Goal: Information Seeking & Learning: Learn about a topic

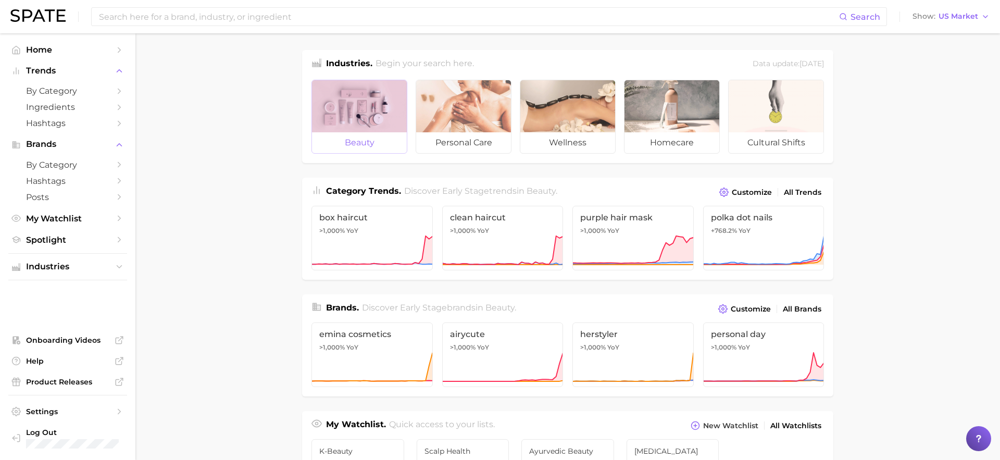
click at [325, 132] on span "beauty" at bounding box center [359, 142] width 95 height 21
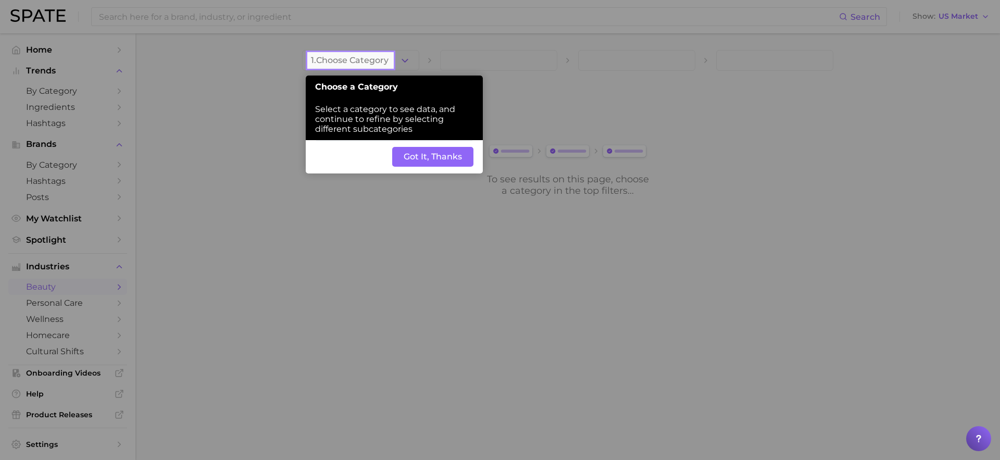
click at [445, 157] on button "Got It, Thanks" at bounding box center [432, 157] width 81 height 20
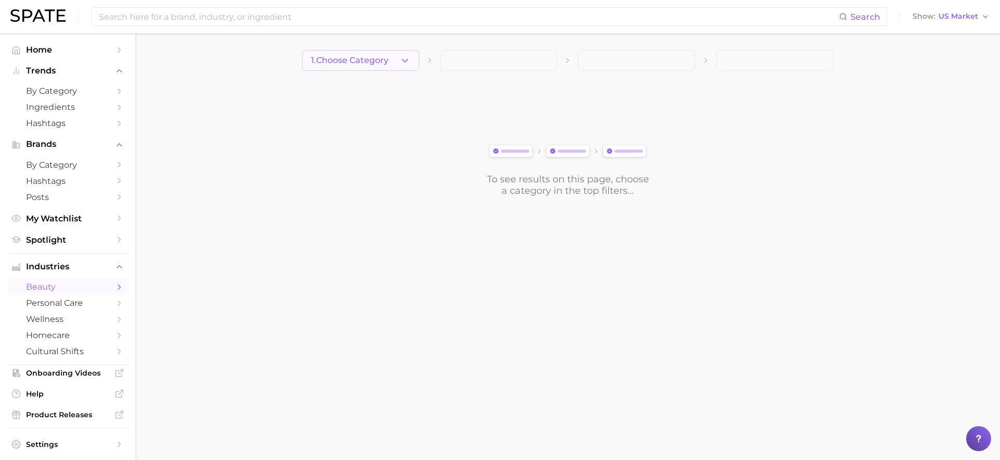
click at [402, 62] on icon "button" at bounding box center [405, 60] width 11 height 11
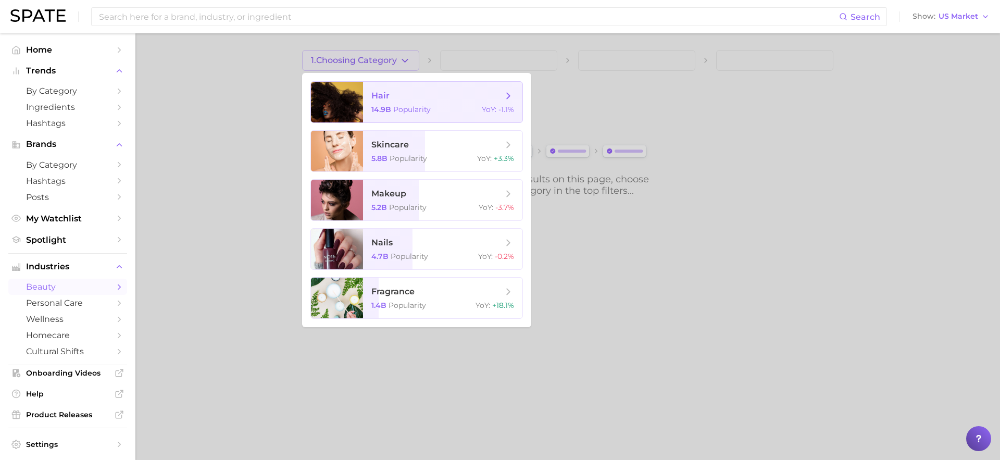
click at [404, 96] on span "hair" at bounding box center [436, 95] width 131 height 11
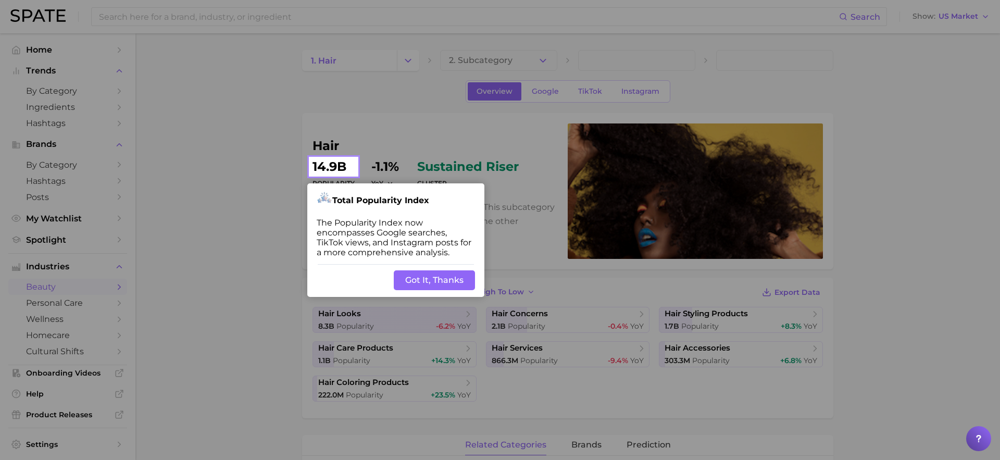
click at [445, 287] on button "Got It, Thanks" at bounding box center [434, 280] width 81 height 20
